Goal: Task Accomplishment & Management: Use online tool/utility

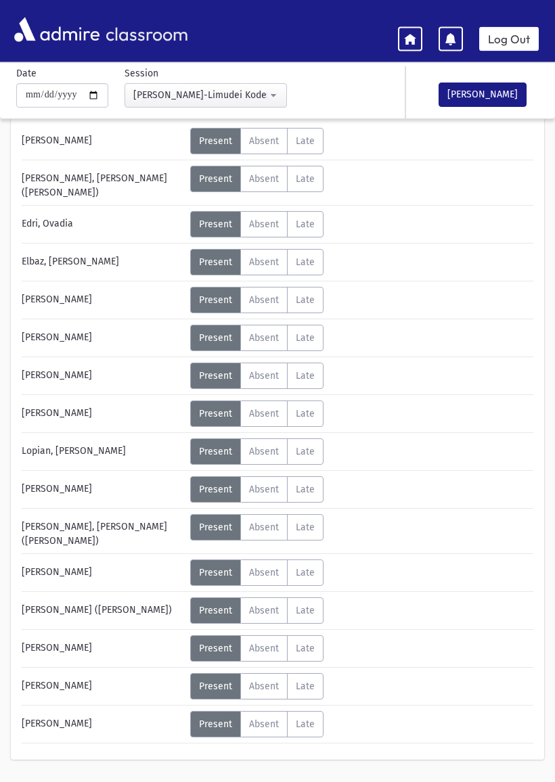
scroll to position [94, 0]
click at [297, 778] on div "Error occurred. Unable to update record." at bounding box center [277, 766] width 189 height 30
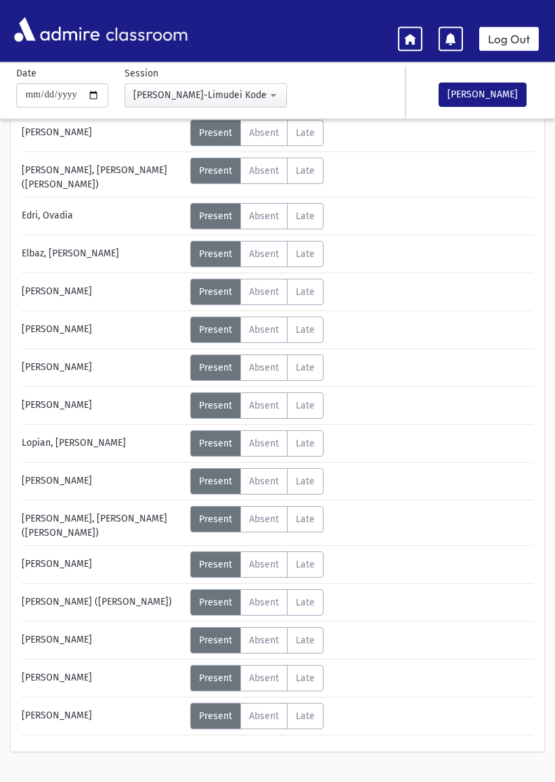
scroll to position [102, 0]
click at [311, 440] on span "Late" at bounding box center [305, 444] width 19 height 12
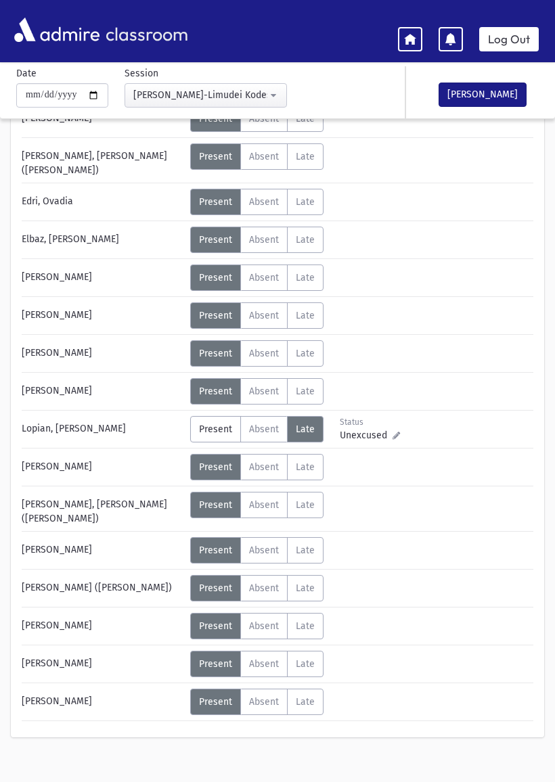
scroll to position [118, 0]
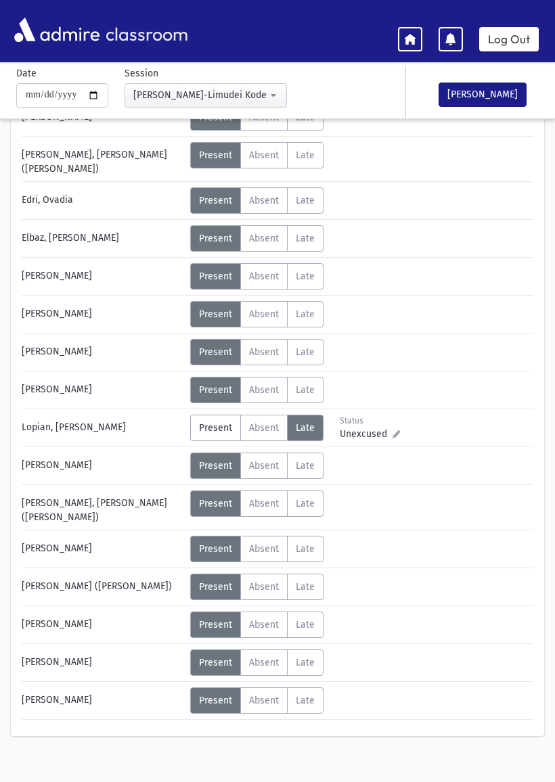
click at [301, 581] on span "Late" at bounding box center [305, 587] width 19 height 12
click at [498, 89] on button "[PERSON_NAME]" at bounding box center [483, 95] width 88 height 24
